Goal: Transaction & Acquisition: Purchase product/service

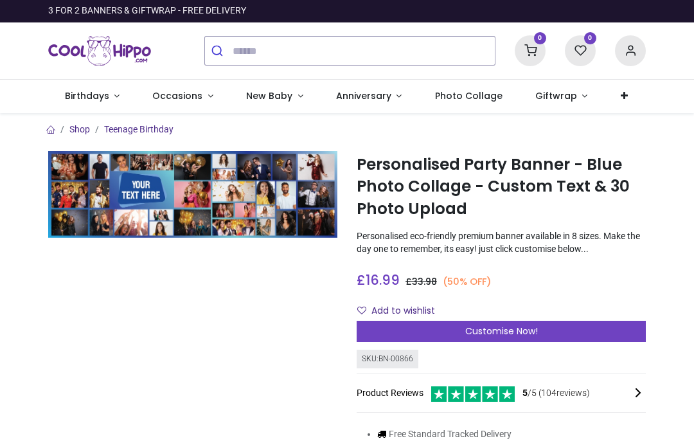
click at [520, 325] on span "Customise Now!" at bounding box center [501, 331] width 73 height 13
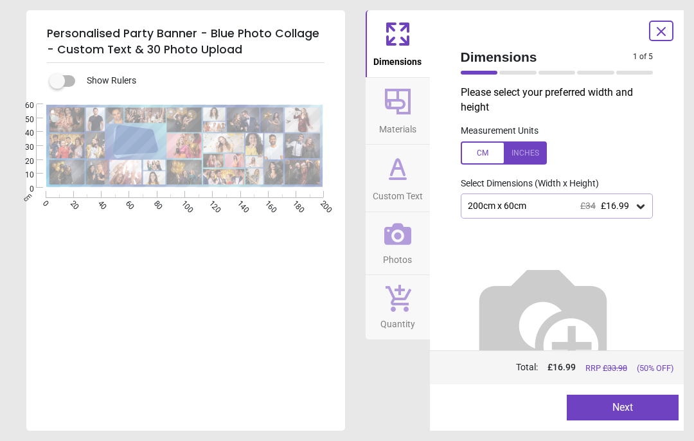
click at [622, 406] on button "Next" at bounding box center [623, 408] width 112 height 26
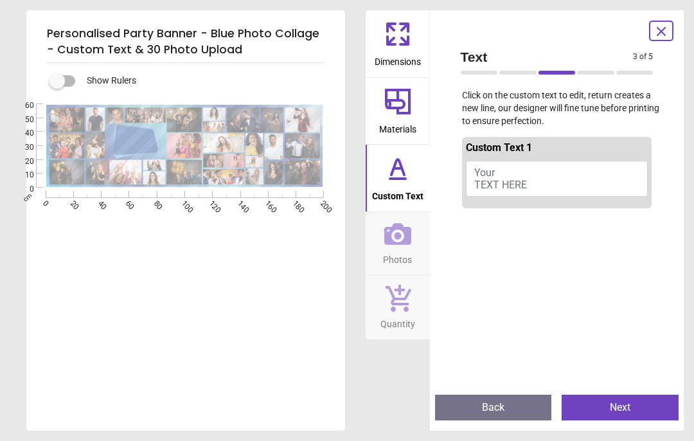
click at [514, 174] on button "Your TEXT HERE" at bounding box center [557, 179] width 183 height 36
type textarea "**********"
click at [626, 412] on button "Next" at bounding box center [620, 408] width 117 height 26
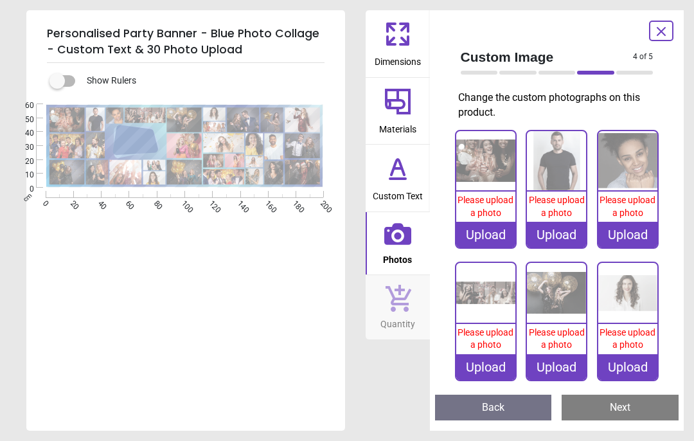
click at [497, 231] on div "Upload" at bounding box center [485, 235] width 59 height 26
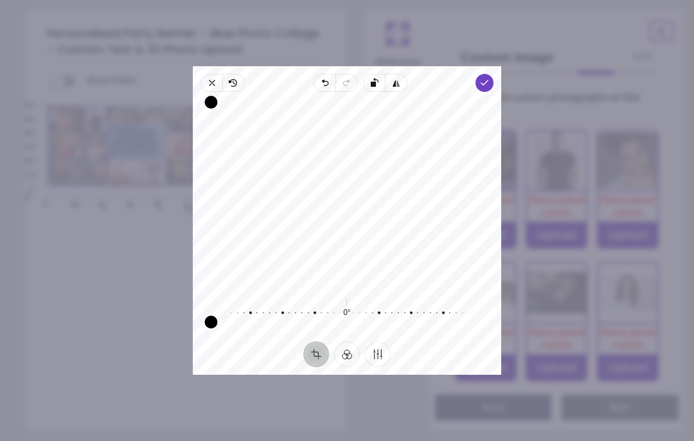
click at [399, 78] on icon "button" at bounding box center [396, 83] width 10 height 10
click at [378, 77] on icon "button" at bounding box center [493, 163] width 249 height 172
click at [377, 77] on icon "button" at bounding box center [493, 163] width 249 height 172
click at [376, 77] on icon "button" at bounding box center [493, 163] width 249 height 172
click at [379, 77] on icon "button" at bounding box center [493, 163] width 249 height 172
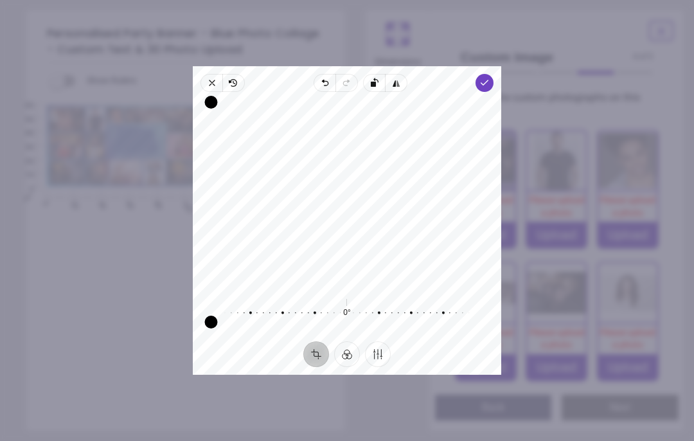
click at [399, 78] on icon "button" at bounding box center [396, 83] width 10 height 10
click at [228, 78] on icon "button" at bounding box center [233, 83] width 10 height 10
click at [350, 363] on button "Filter" at bounding box center [347, 354] width 26 height 26
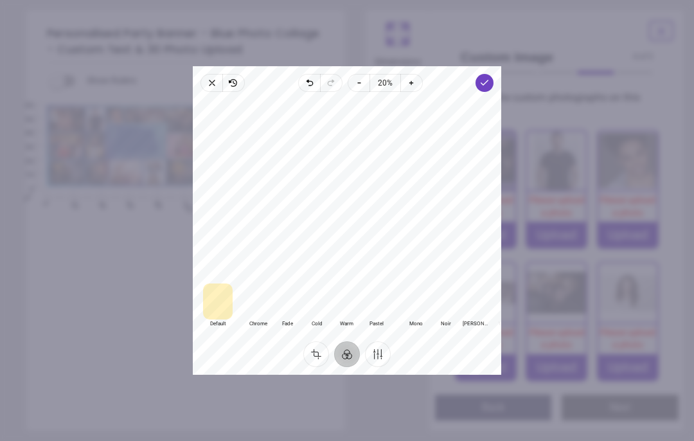
click at [401, 320] on div at bounding box center [416, 302] width 30 height 36
click at [243, 317] on div at bounding box center [258, 302] width 30 height 36
click at [203, 320] on div at bounding box center [218, 302] width 30 height 36
click at [385, 367] on button "Finetune" at bounding box center [378, 354] width 26 height 26
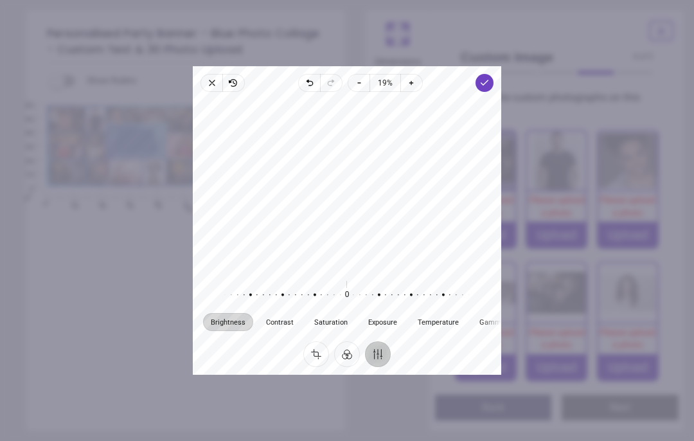
click at [320, 367] on button "Crop" at bounding box center [316, 354] width 26 height 26
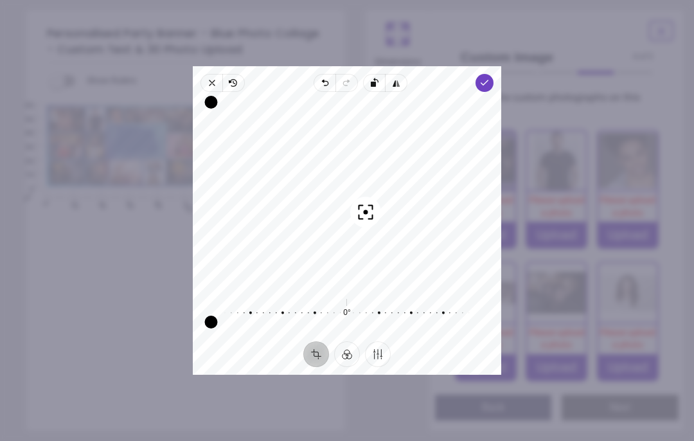
click at [489, 80] on polyline "button" at bounding box center [485, 82] width 7 height 5
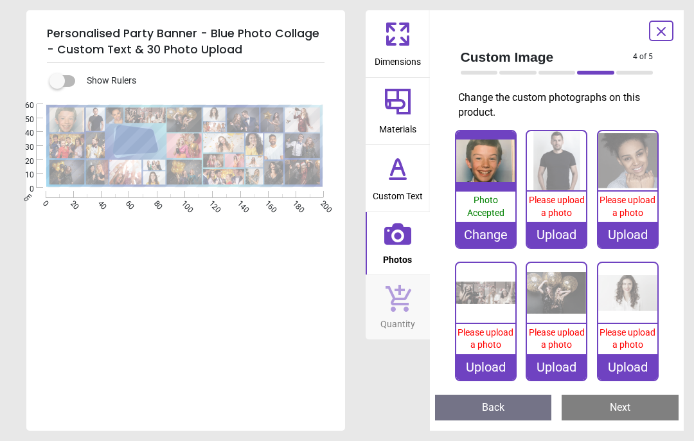
click at [566, 236] on div "Upload" at bounding box center [556, 235] width 59 height 26
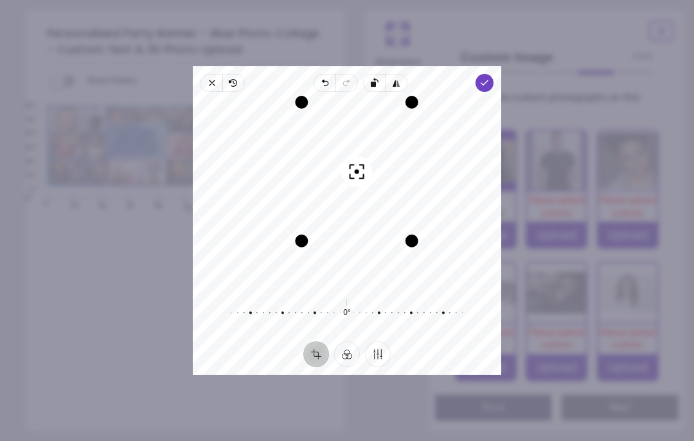
click at [489, 80] on polyline "button" at bounding box center [485, 82] width 7 height 5
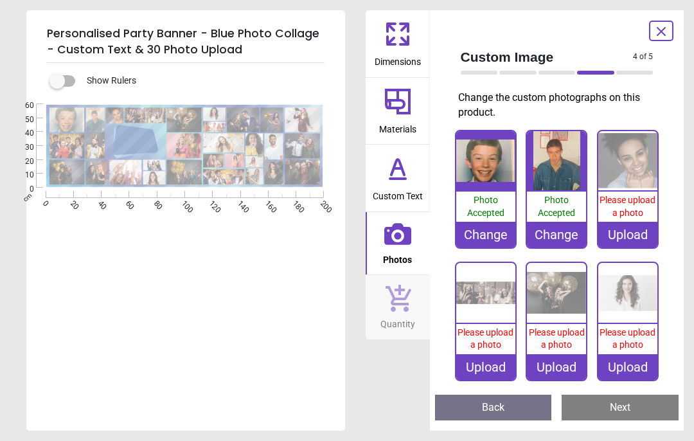
click at [637, 233] on div "Upload" at bounding box center [628, 235] width 59 height 26
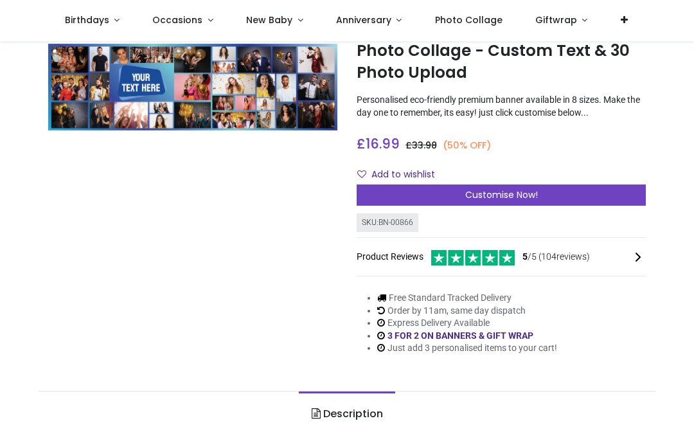
scroll to position [68, 0]
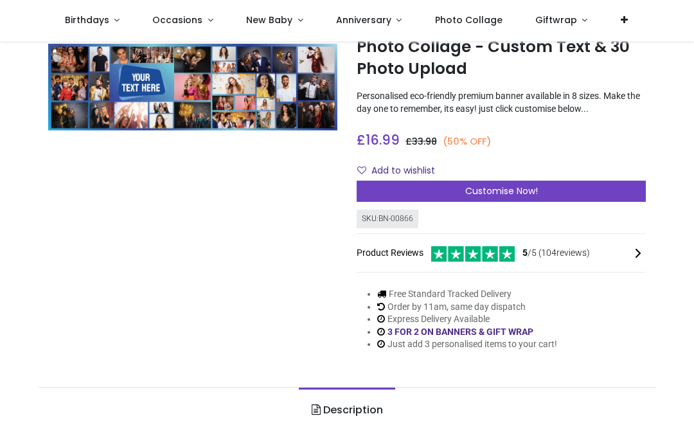
click at [564, 187] on div "Customise Now!" at bounding box center [501, 192] width 289 height 22
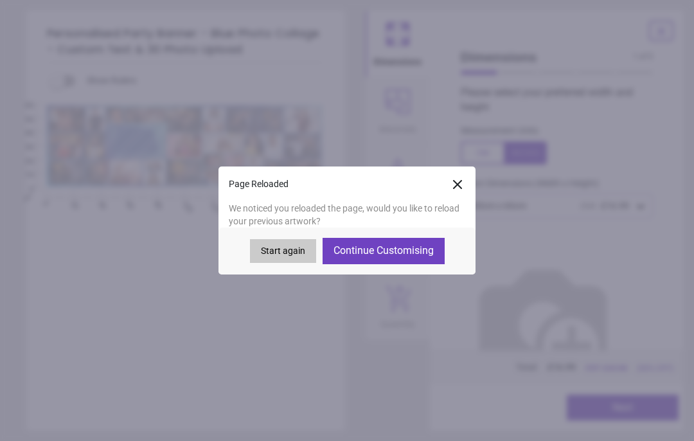
click at [431, 253] on button "Continue Customising" at bounding box center [384, 251] width 122 height 26
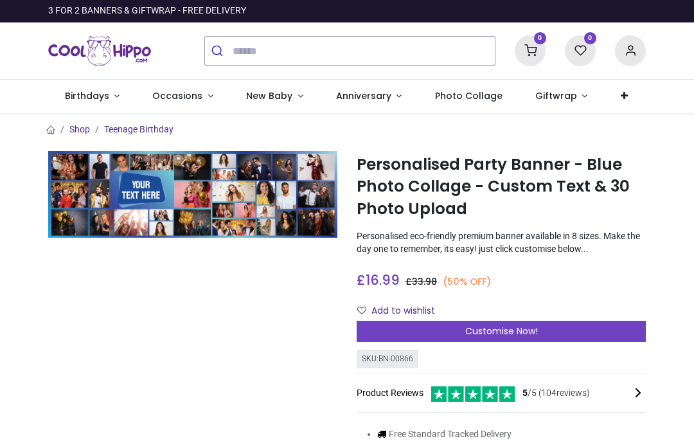
click at [517, 329] on span "Customise Now!" at bounding box center [501, 331] width 73 height 13
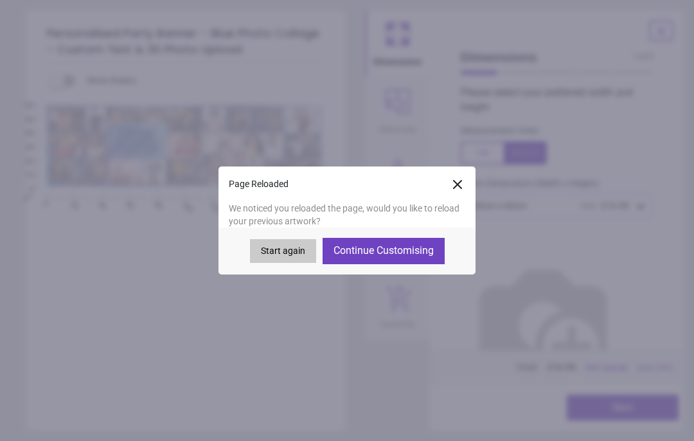
click at [421, 253] on button "Continue Customising" at bounding box center [384, 251] width 122 height 26
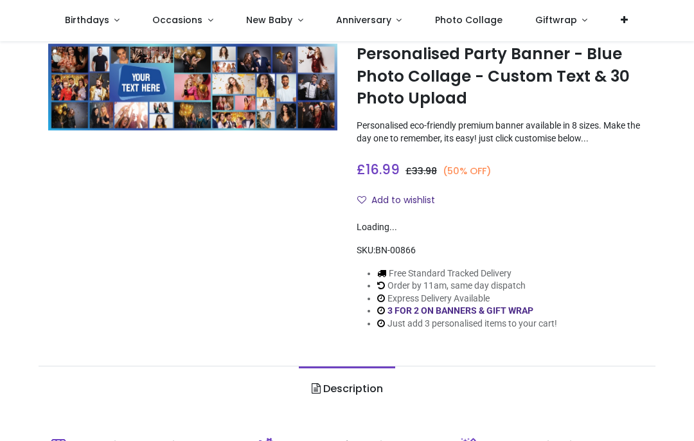
scroll to position [55, 0]
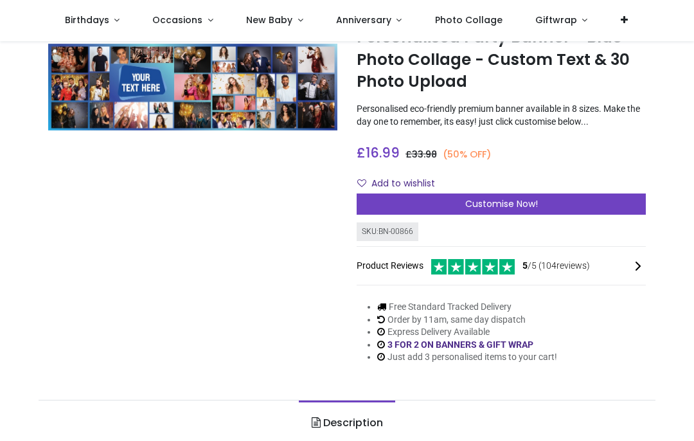
click at [559, 208] on div "Customise Now!" at bounding box center [501, 205] width 289 height 22
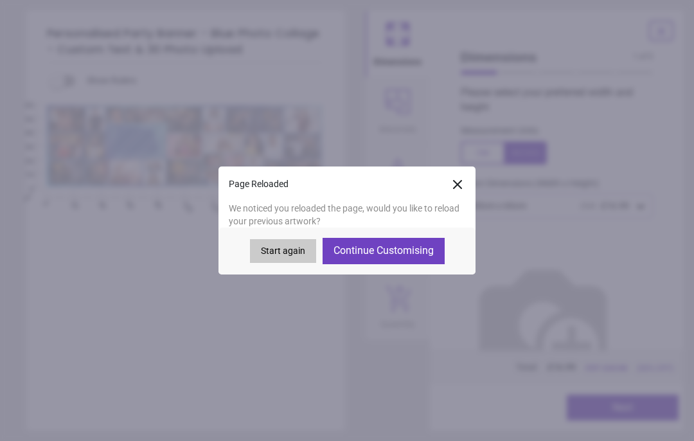
click at [421, 255] on button "Continue Customising" at bounding box center [384, 251] width 122 height 26
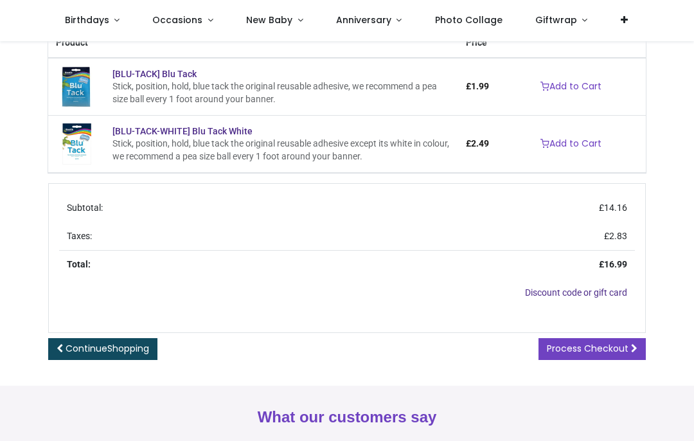
scroll to position [266, 0]
click at [598, 289] on link "Discount code or gift card" at bounding box center [576, 292] width 102 height 10
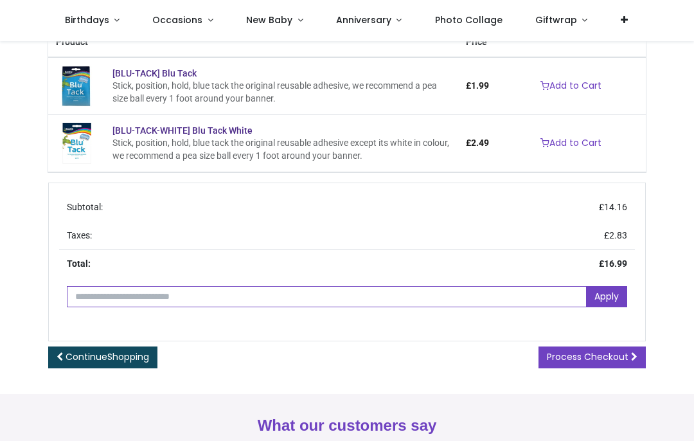
click at [158, 300] on input "text" at bounding box center [327, 297] width 520 height 22
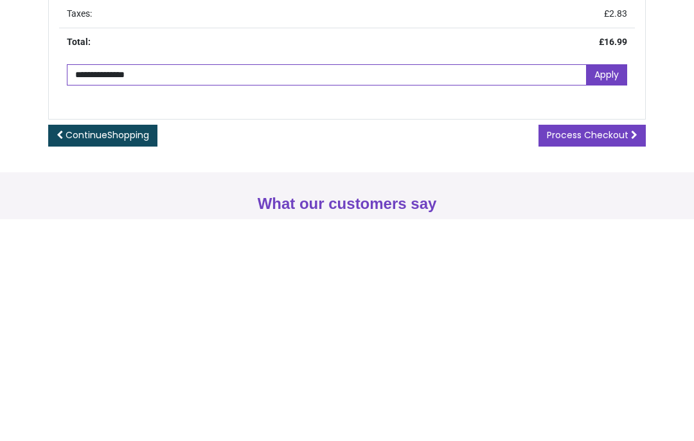
type input "**********"
click at [613, 286] on link "Apply" at bounding box center [606, 297] width 41 height 22
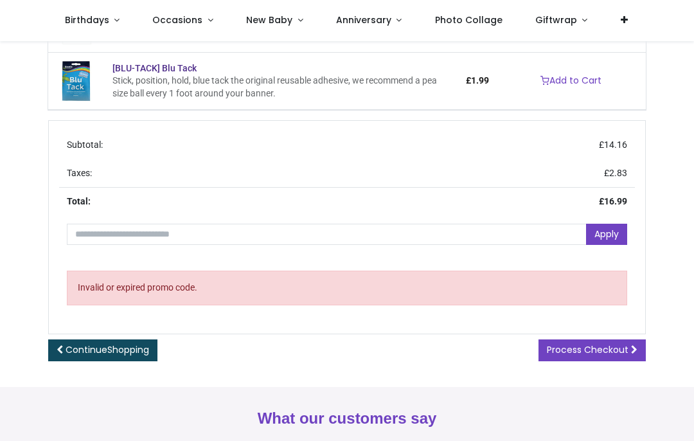
scroll to position [330, 0]
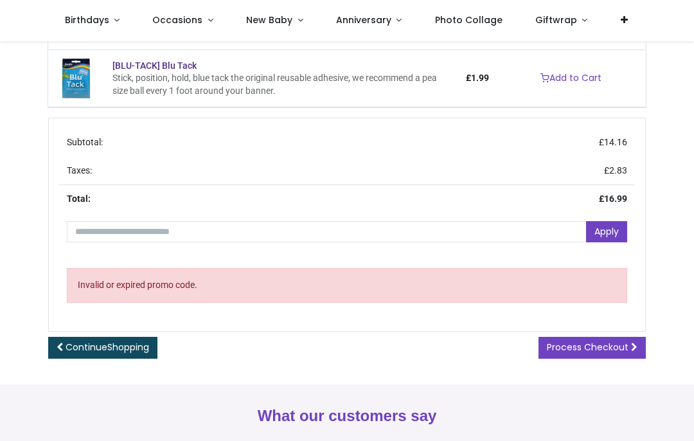
click at [626, 341] on span "Process Checkout" at bounding box center [588, 347] width 82 height 13
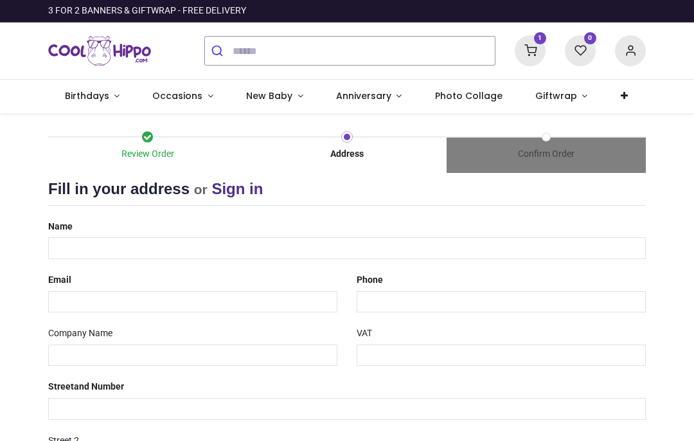
select select "***"
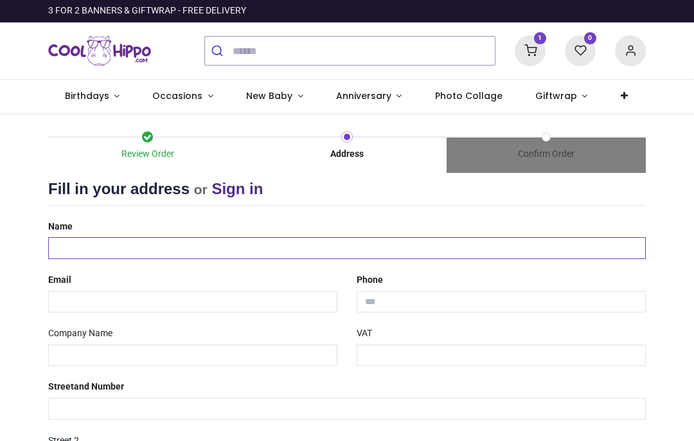
click at [199, 251] on input "text" at bounding box center [347, 248] width 598 height 22
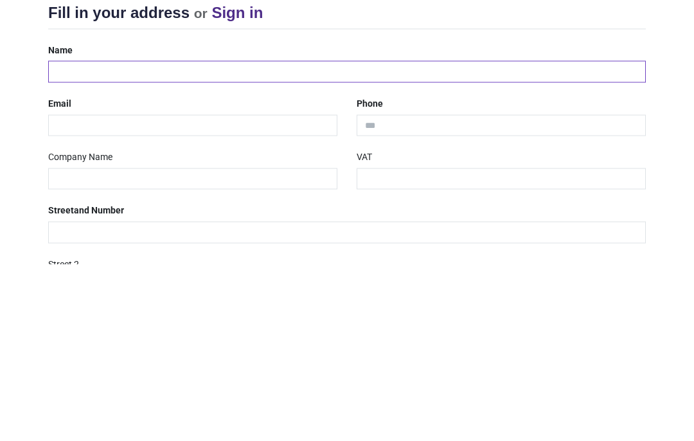
type input "**********"
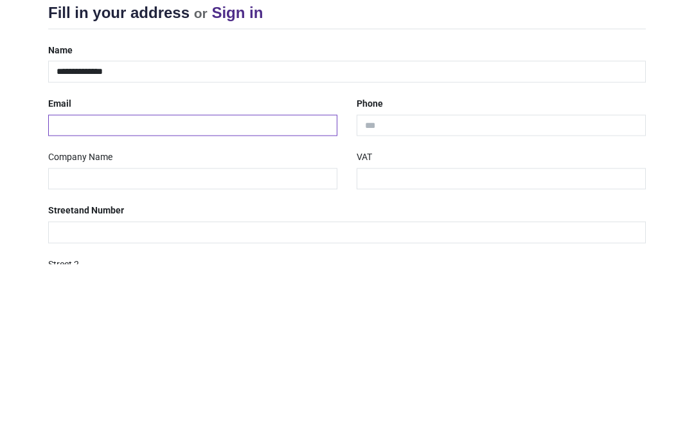
type input "**********"
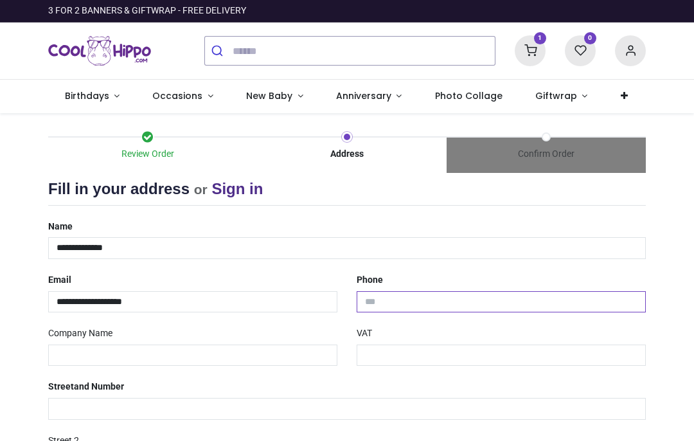
type input "**********"
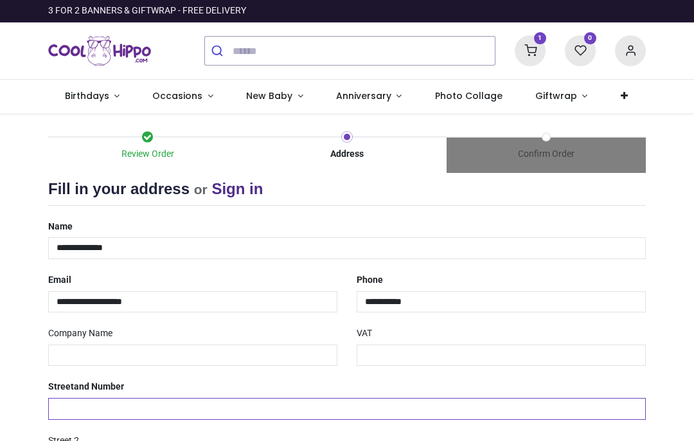
type input "**********"
type input "********"
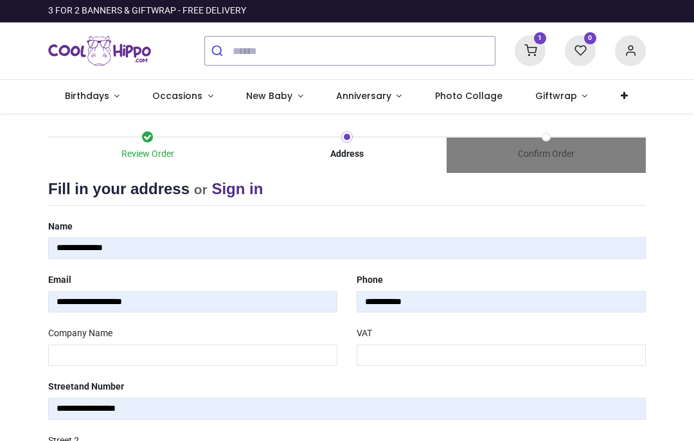
type input "********"
select select "***"
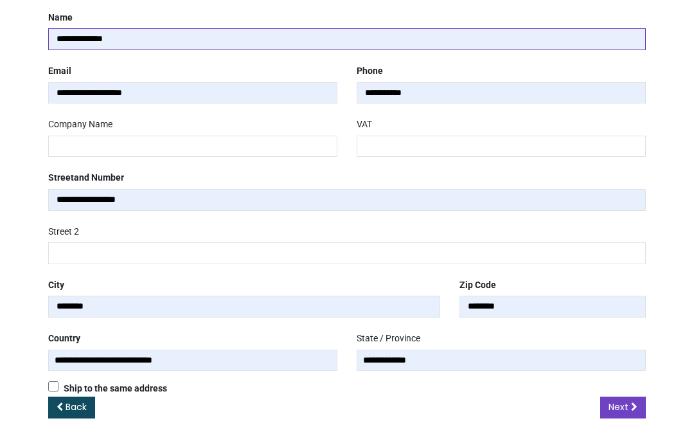
scroll to position [208, 0]
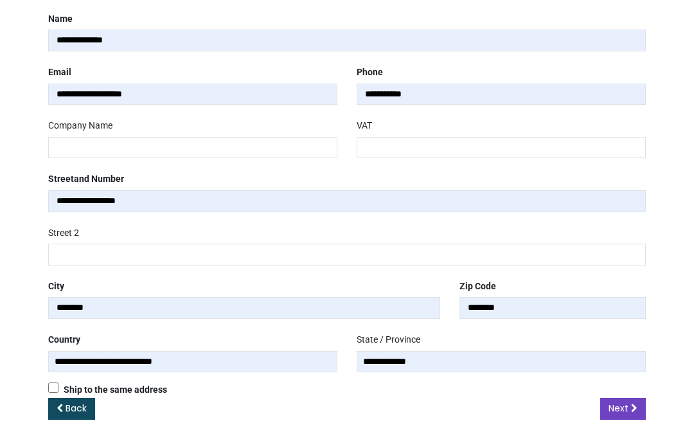
click at [636, 404] on icon at bounding box center [634, 408] width 6 height 9
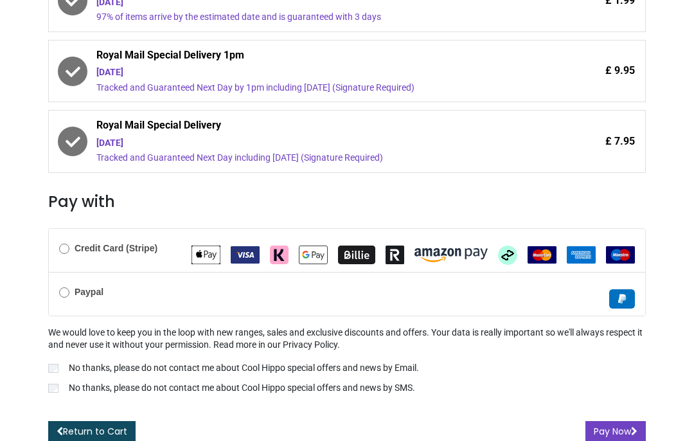
scroll to position [352, 0]
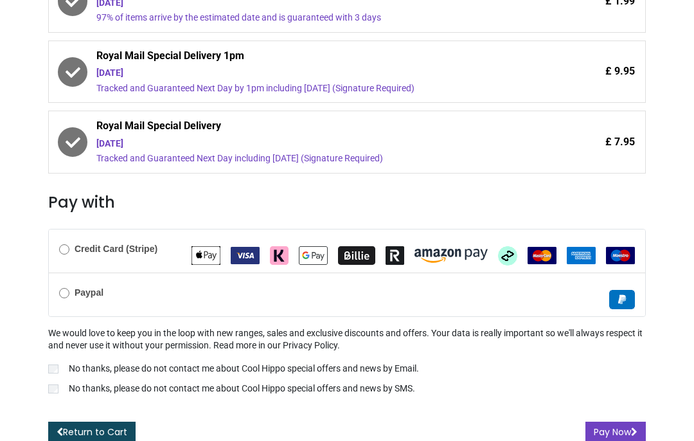
click at [282, 256] on img "Klarna" at bounding box center [279, 255] width 19 height 19
click at [69, 363] on p "No thanks, please do not contact me about Cool Hippo special offers and news by…" at bounding box center [244, 369] width 350 height 13
click at [64, 383] on label "No thanks, please do not contact me about Cool Hippo special offers and news by…" at bounding box center [347, 390] width 598 height 15
click at [624, 422] on button "Pay Now" at bounding box center [616, 433] width 60 height 22
